Goal: Task Accomplishment & Management: Complete application form

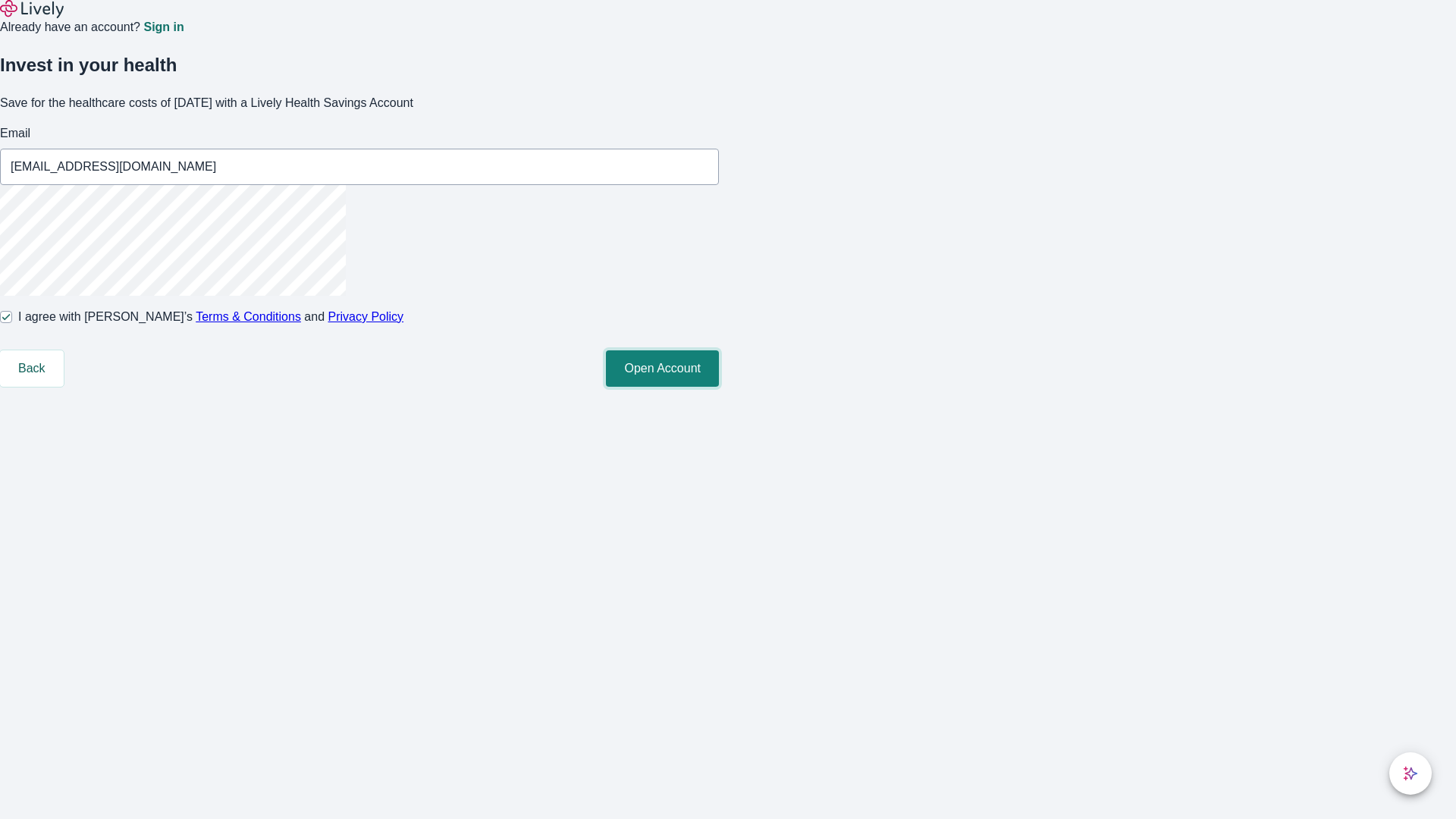
click at [719, 387] on button "Open Account" at bounding box center [662, 369] width 113 height 37
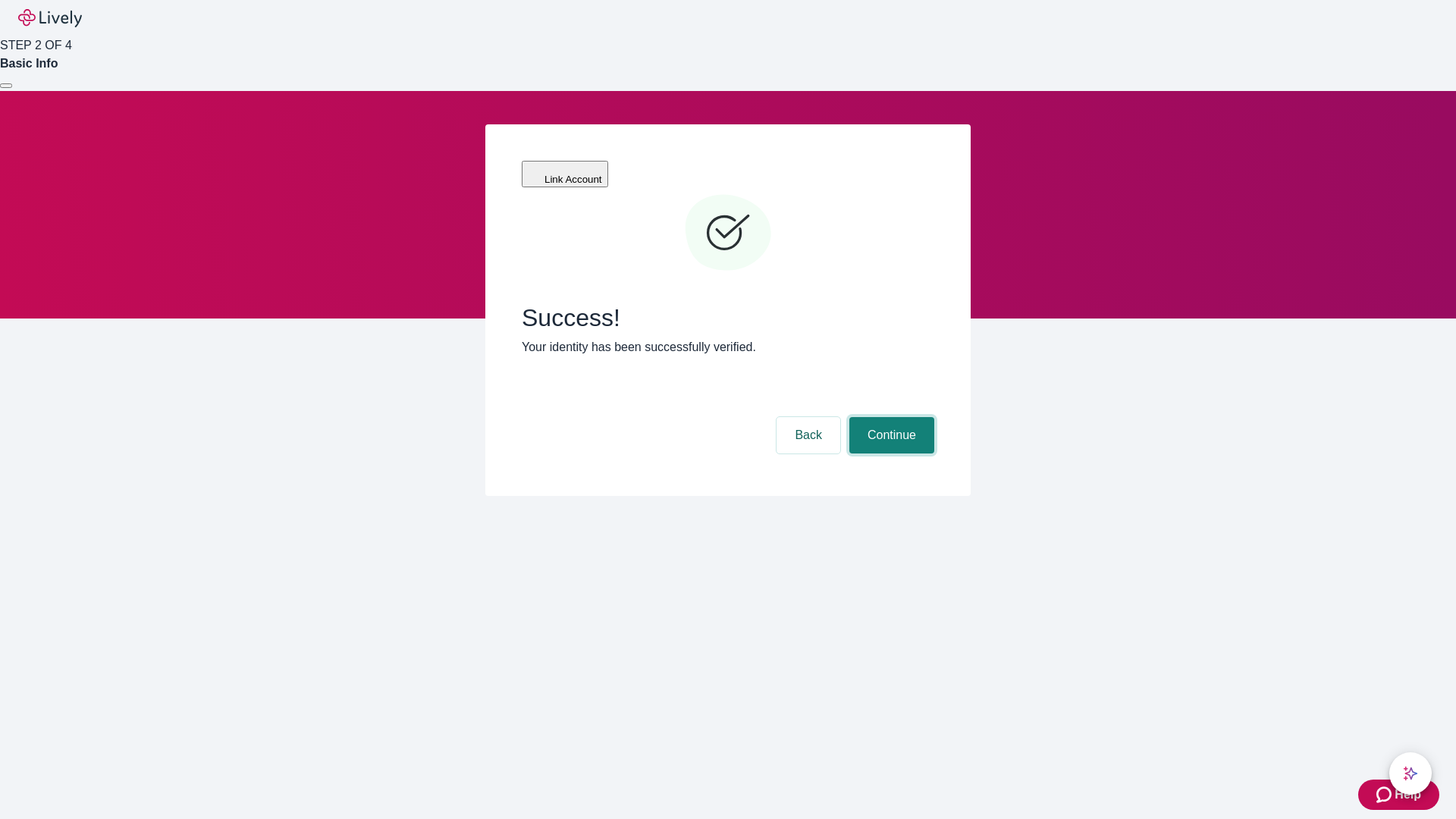
click at [889, 418] on button "Continue" at bounding box center [892, 436] width 85 height 37
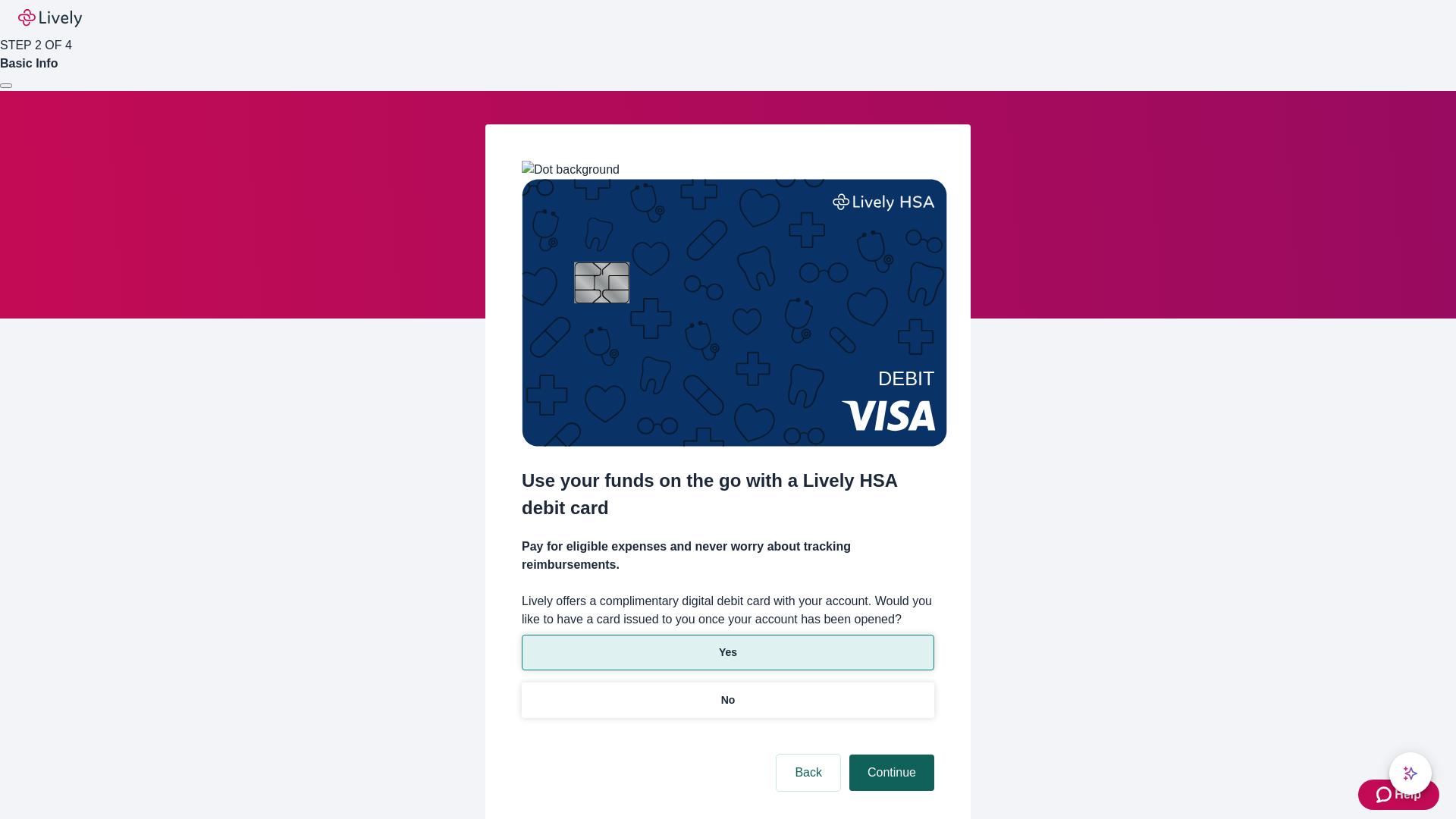
click at [728, 645] on p "Yes" at bounding box center [728, 652] width 18 height 16
click at [889, 755] on button "Continue" at bounding box center [892, 773] width 85 height 37
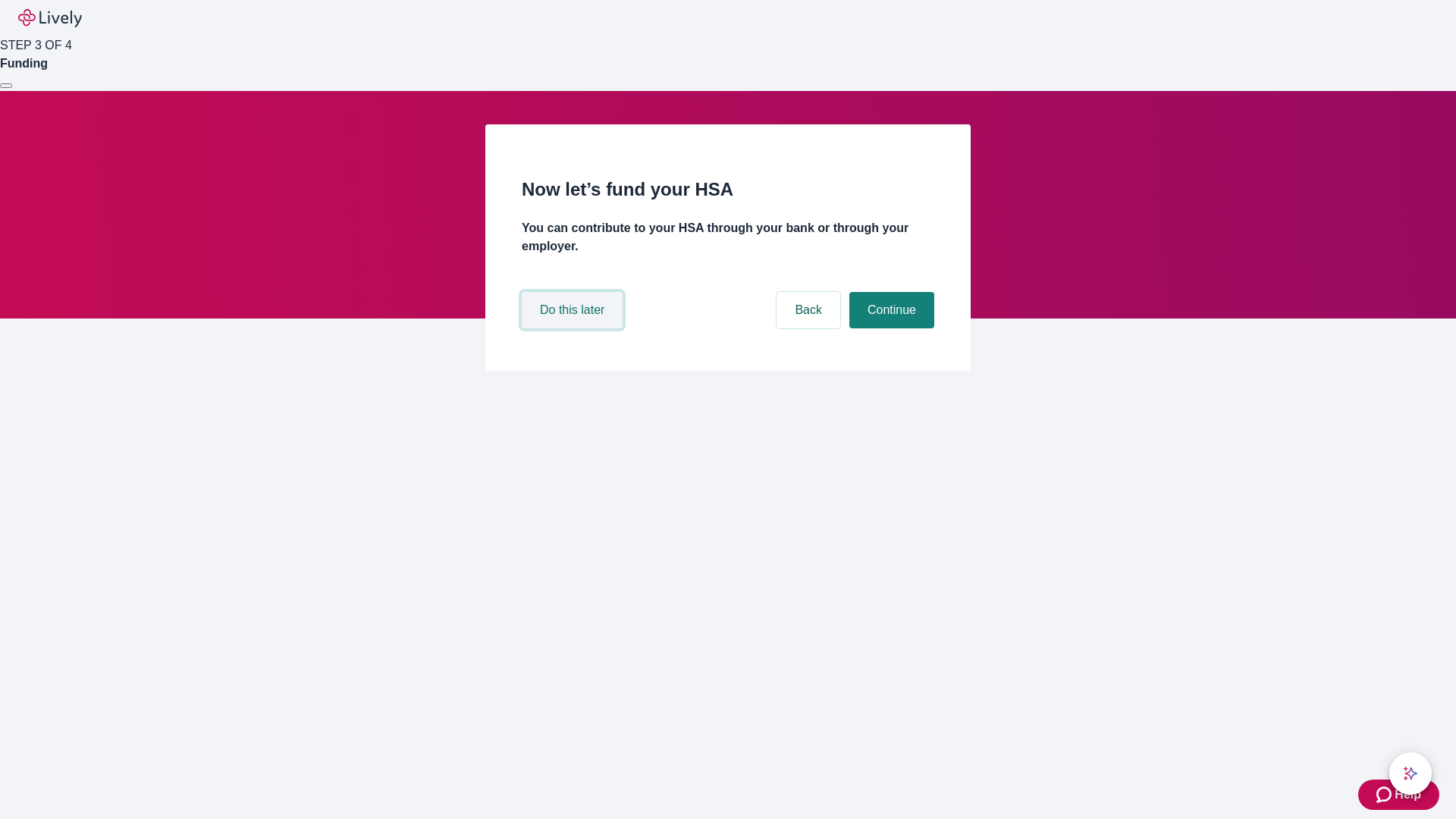
click at [574, 329] on button "Do this later" at bounding box center [573, 310] width 101 height 37
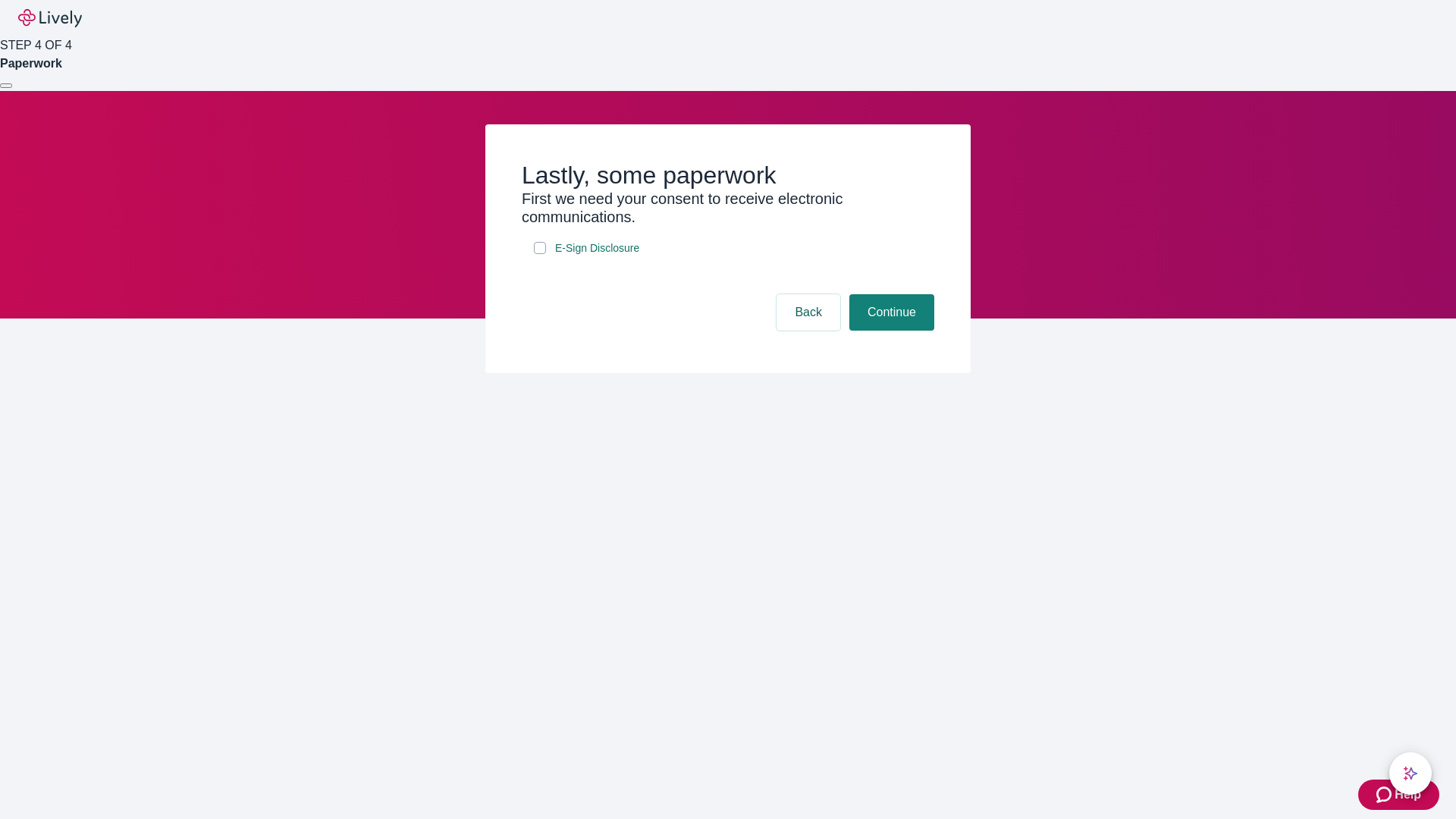
click at [540, 254] on input "E-Sign Disclosure" at bounding box center [540, 248] width 13 height 13
checkbox input "true"
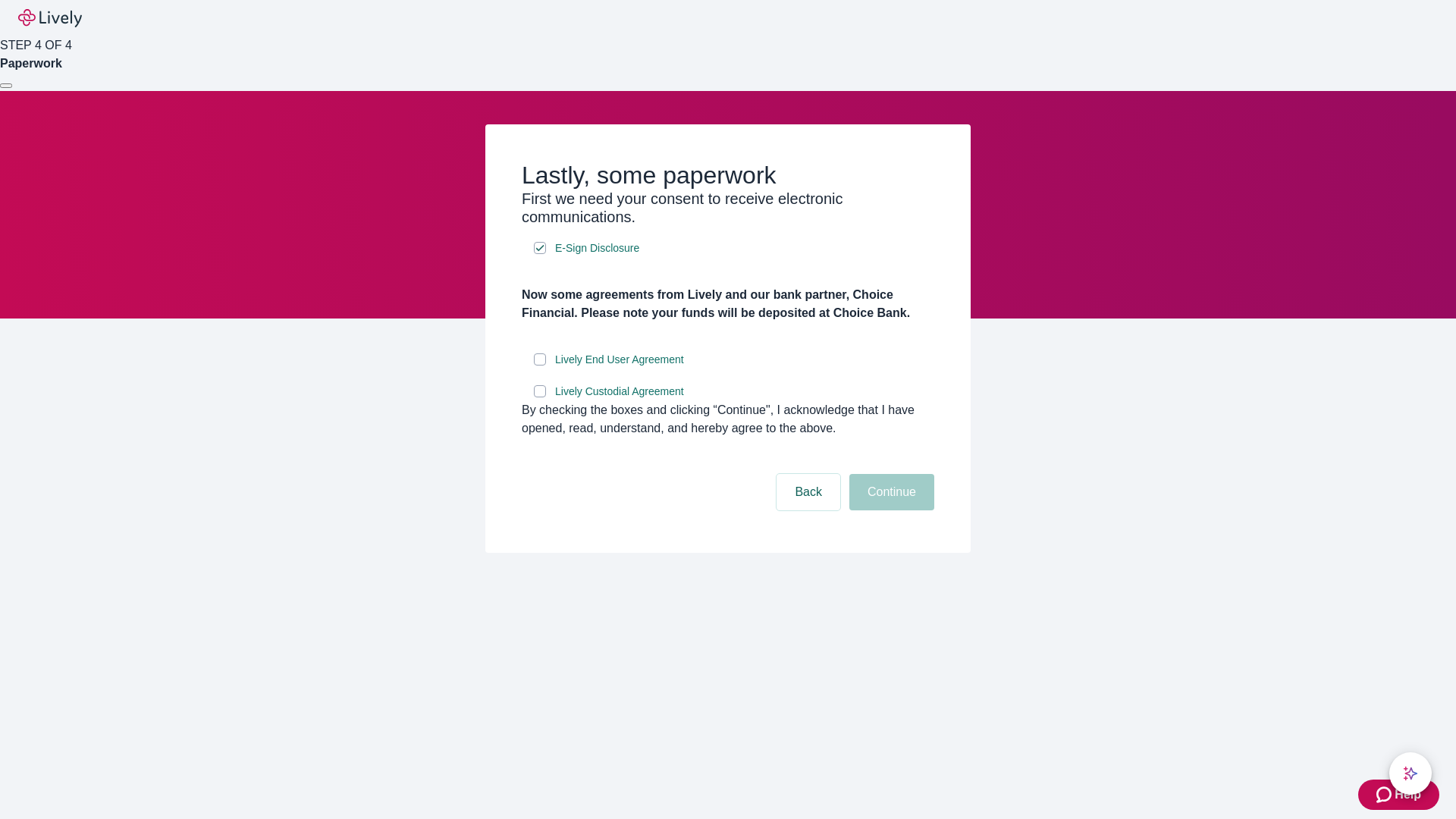
click at [540, 365] on input "Lively End User Agreement" at bounding box center [540, 360] width 13 height 13
checkbox input "true"
click at [540, 397] on input "Lively Custodial Agreement" at bounding box center [540, 392] width 13 height 13
checkbox input "true"
click at [889, 511] on button "Continue" at bounding box center [892, 492] width 85 height 37
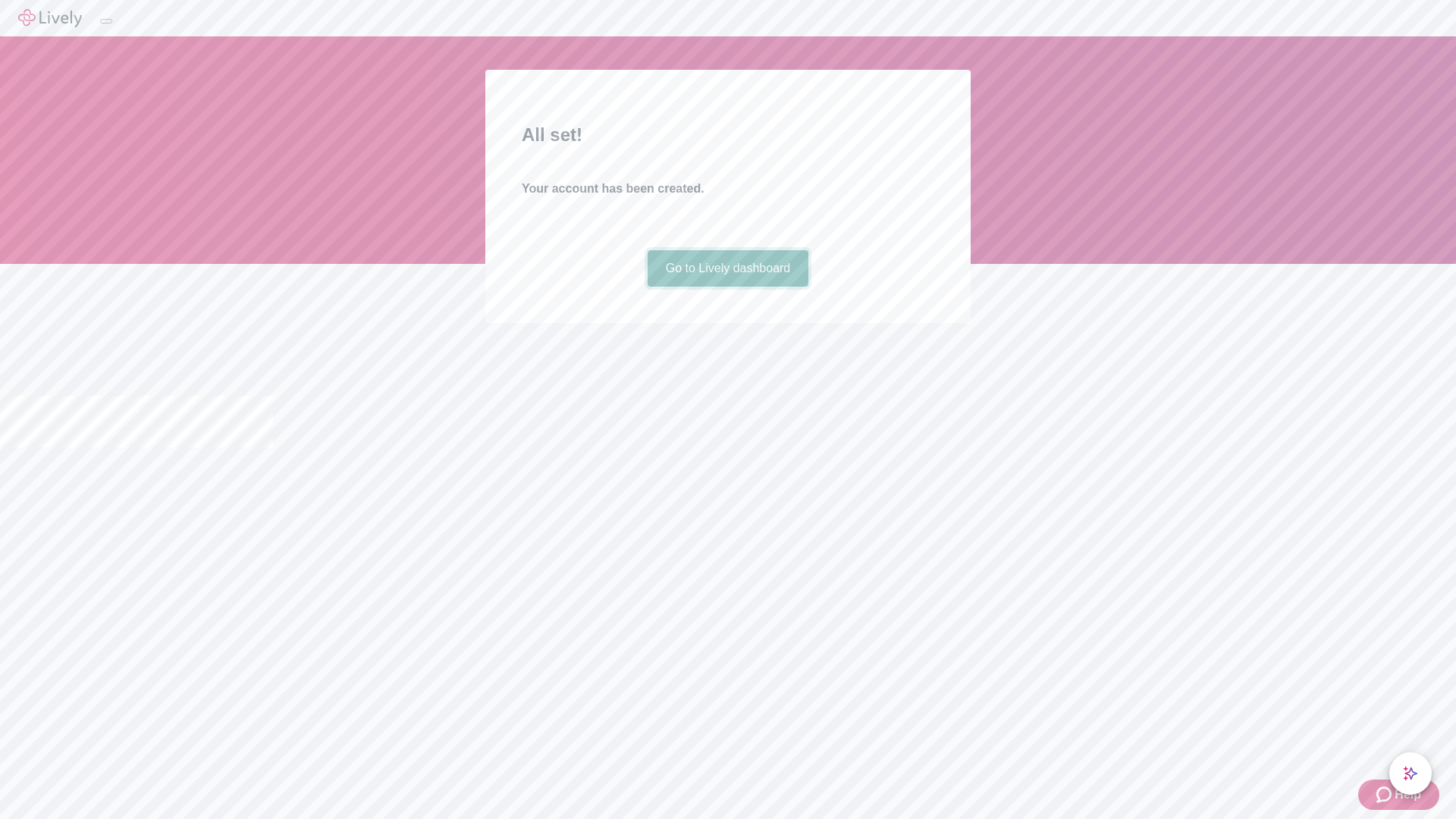
click at [728, 287] on link "Go to Lively dashboard" at bounding box center [728, 268] width 162 height 37
